Goal: Task Accomplishment & Management: Manage account settings

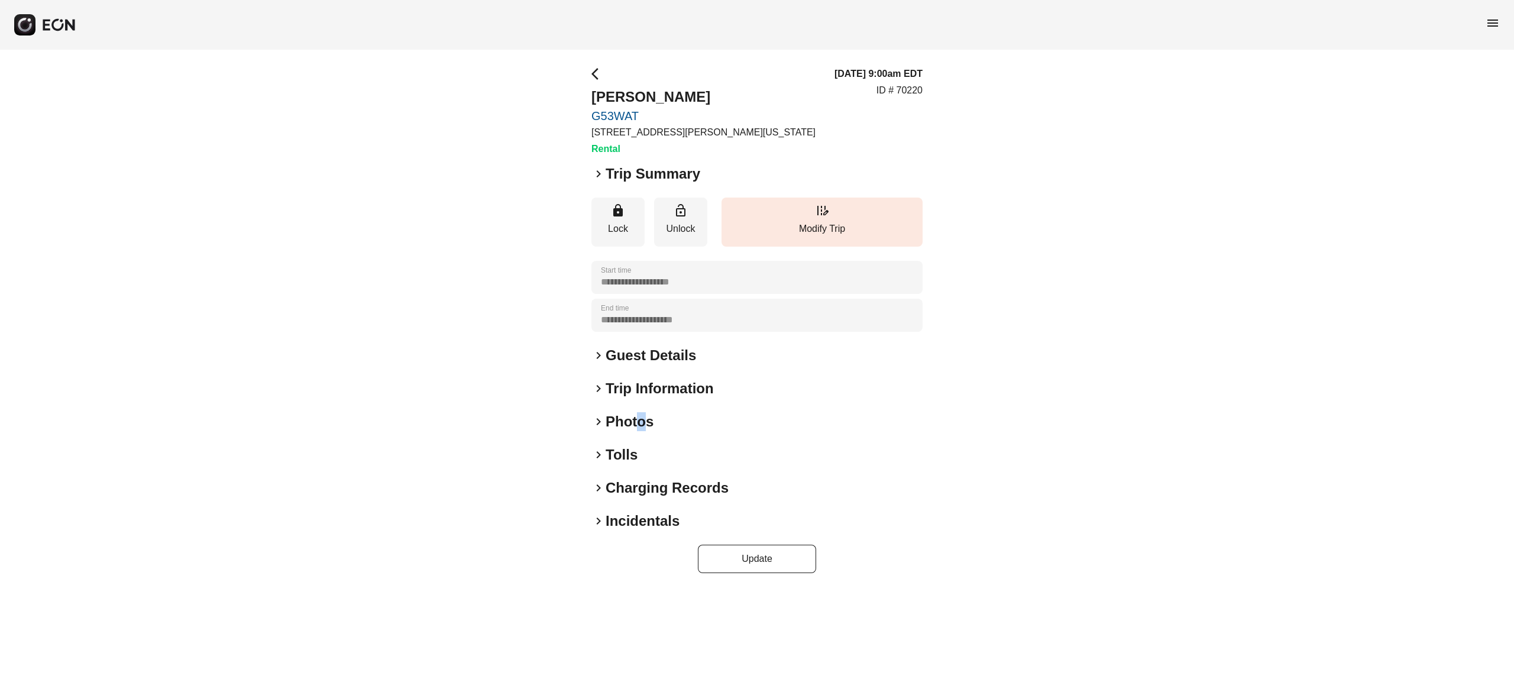
click at [641, 416] on h2 "Photos" at bounding box center [630, 421] width 48 height 19
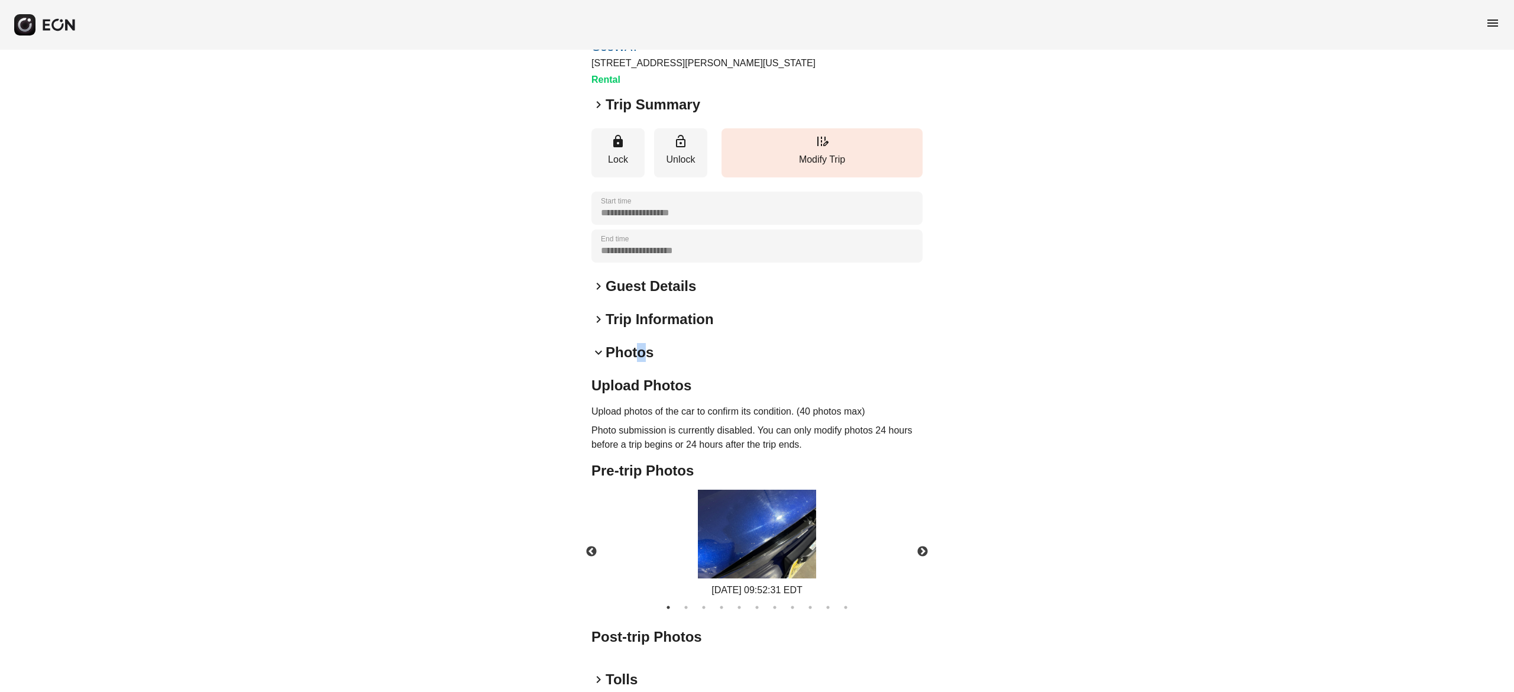
scroll to position [103, 0]
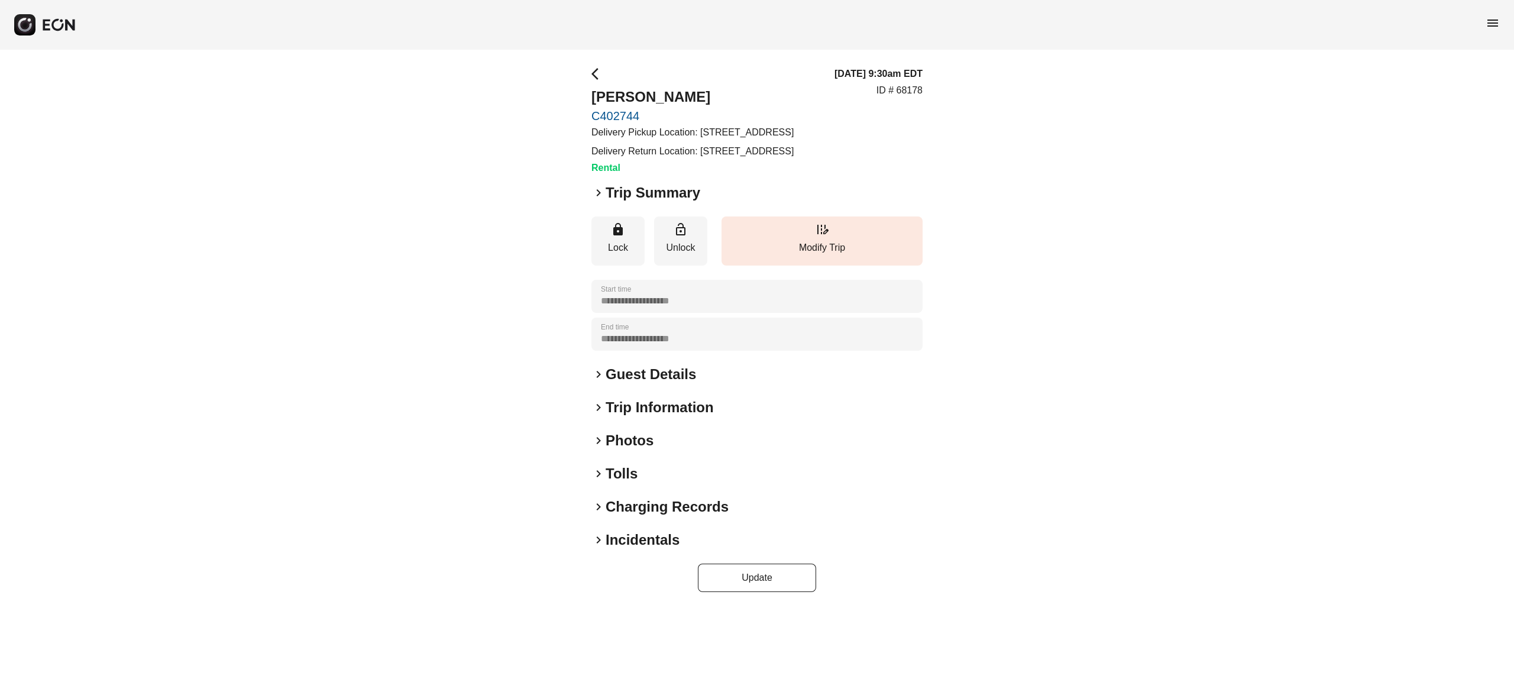
click at [625, 450] on h2 "Photos" at bounding box center [630, 440] width 48 height 19
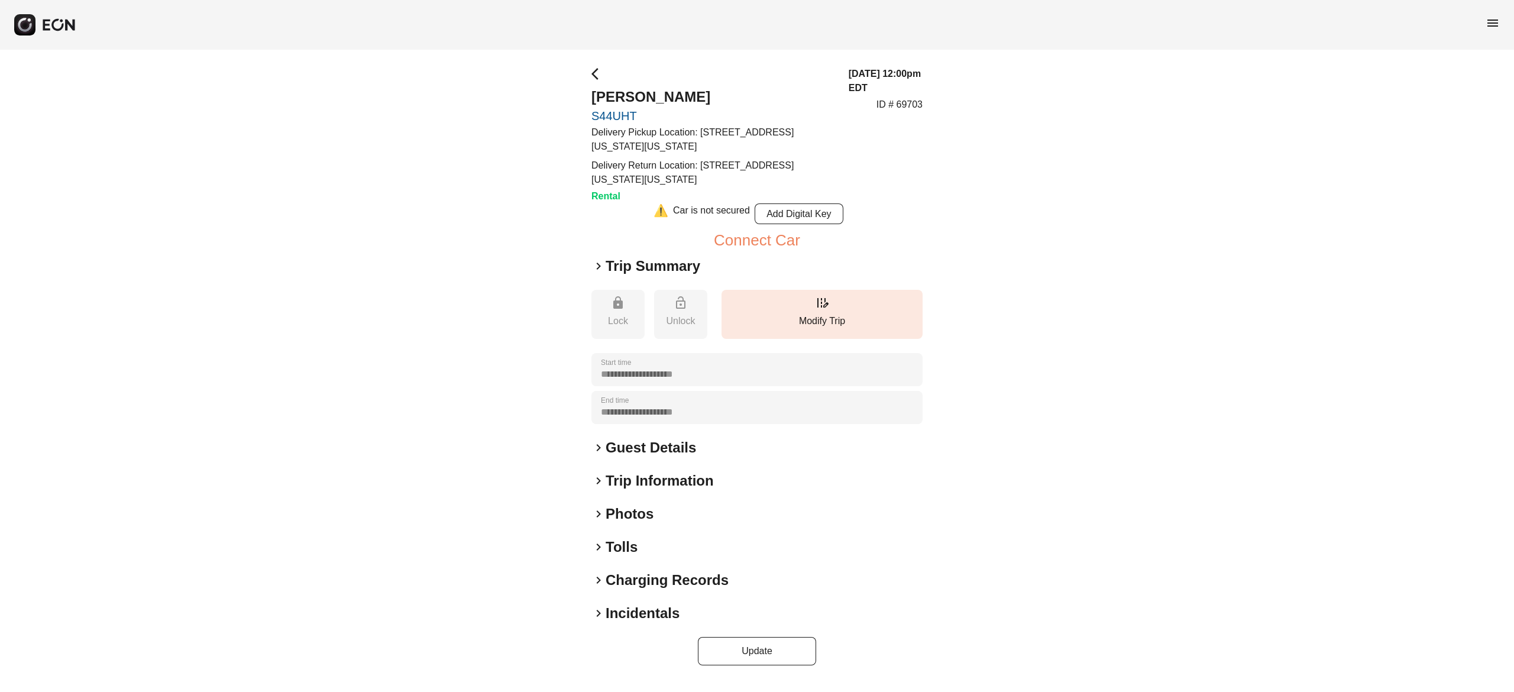
click at [633, 516] on h2 "Photos" at bounding box center [630, 514] width 48 height 19
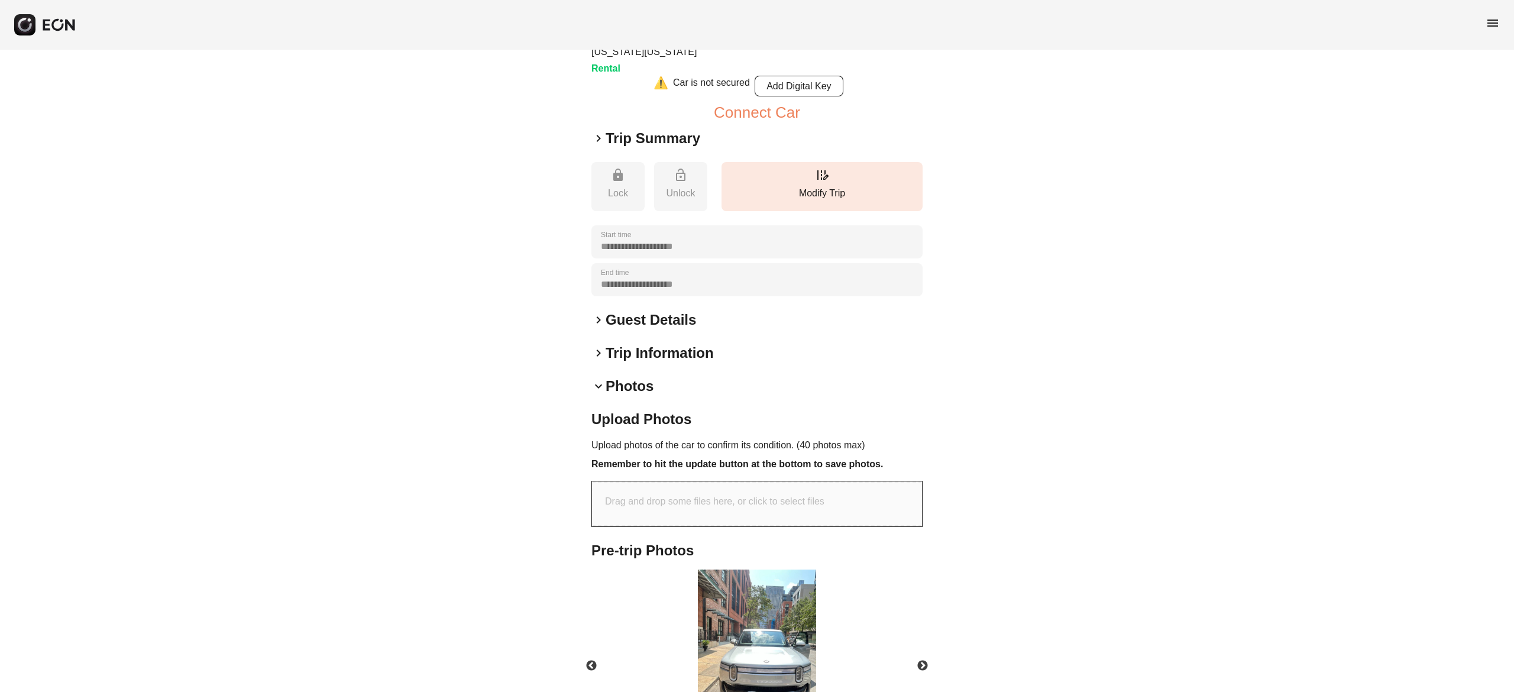
scroll to position [237, 0]
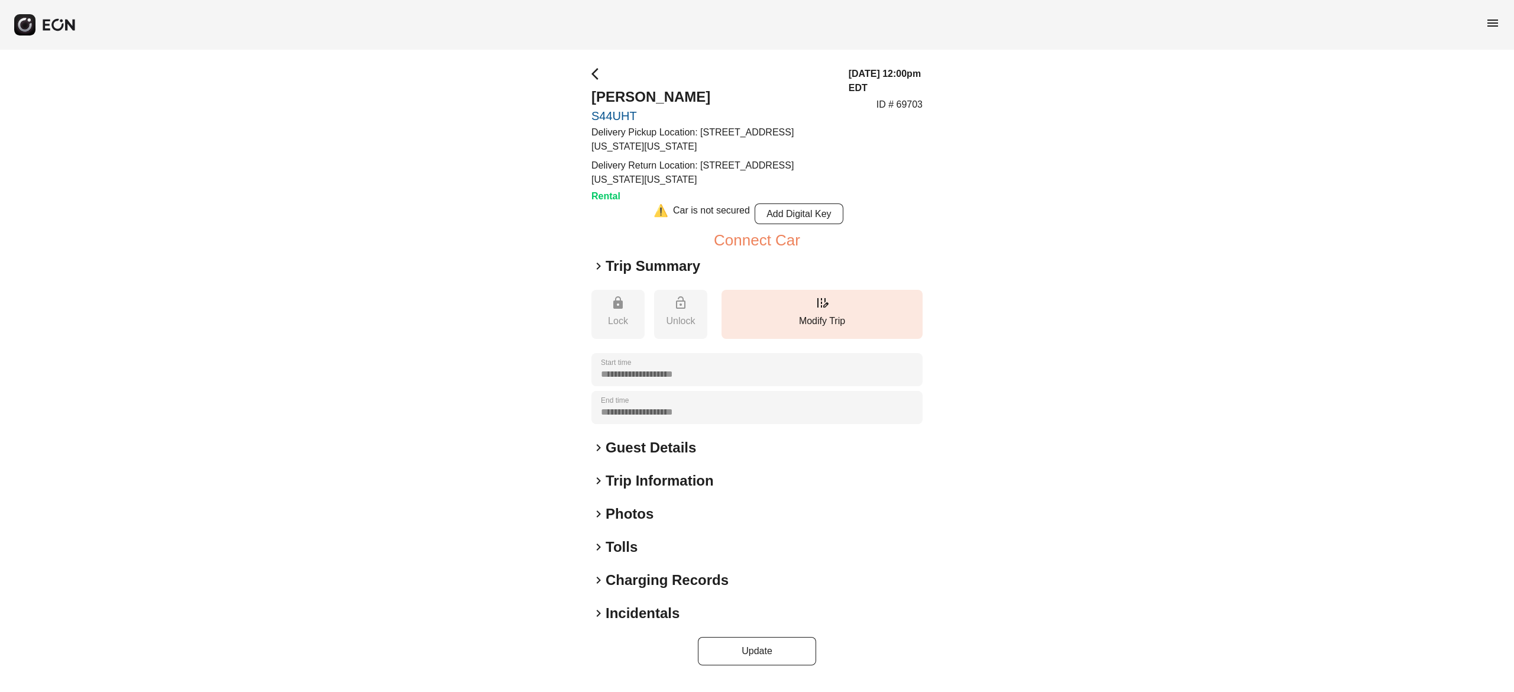
click at [641, 513] on h2 "Photos" at bounding box center [630, 514] width 48 height 19
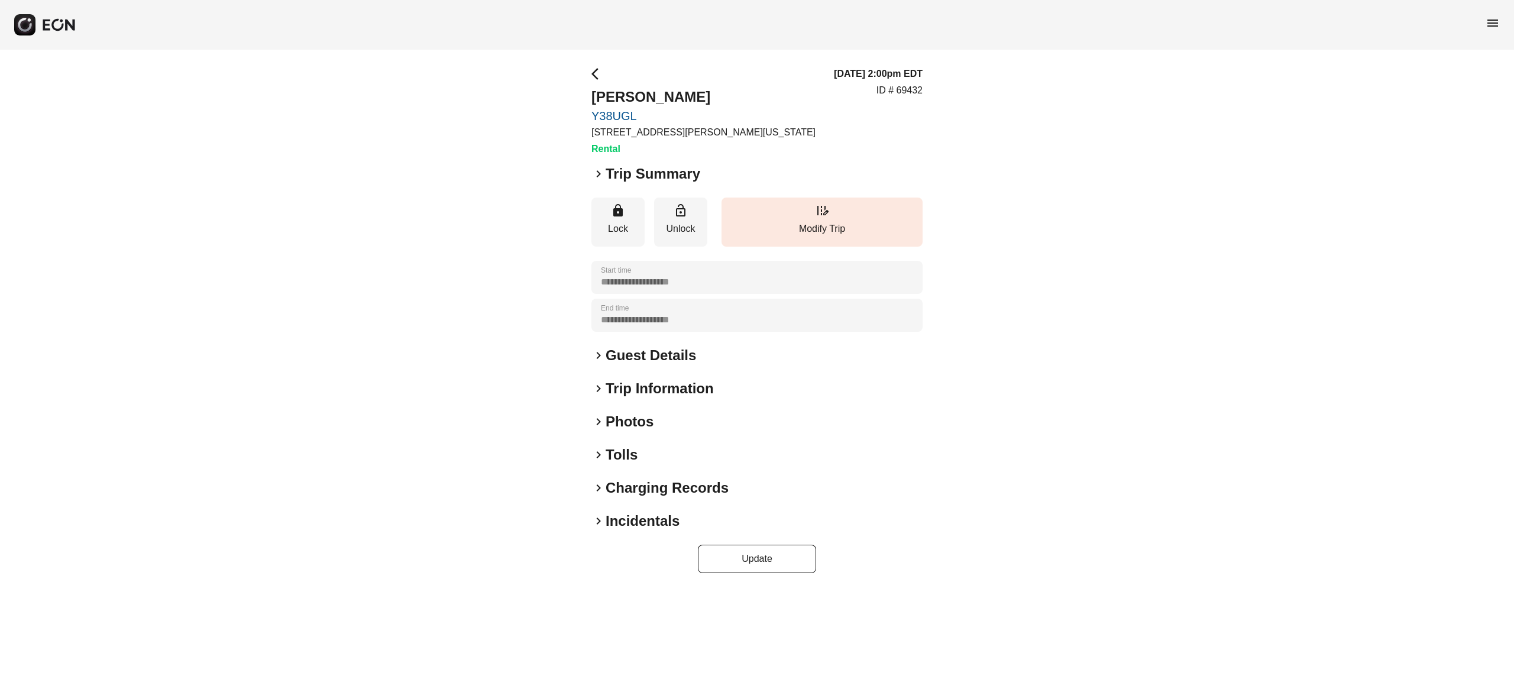
click at [630, 421] on h2 "Photos" at bounding box center [630, 421] width 48 height 19
